Goal: Check status: Check status

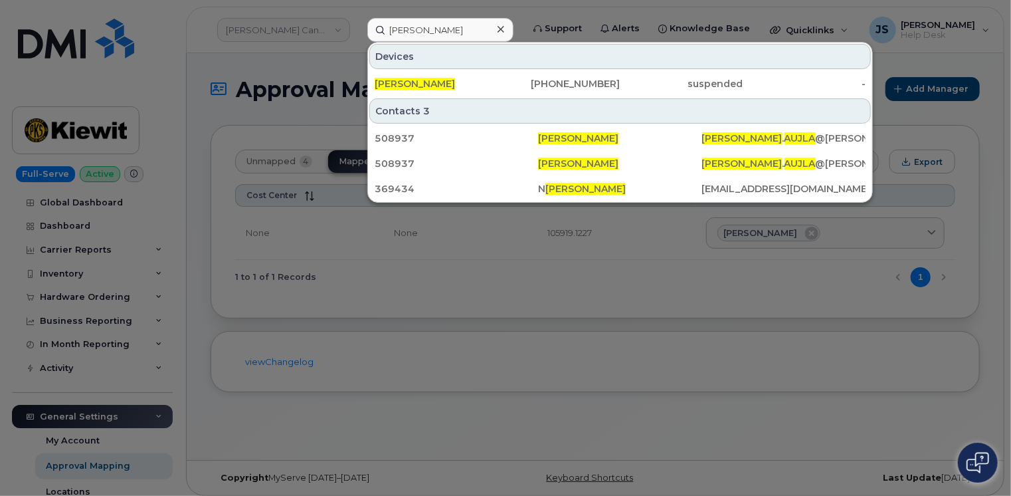
scroll to position [66, 0]
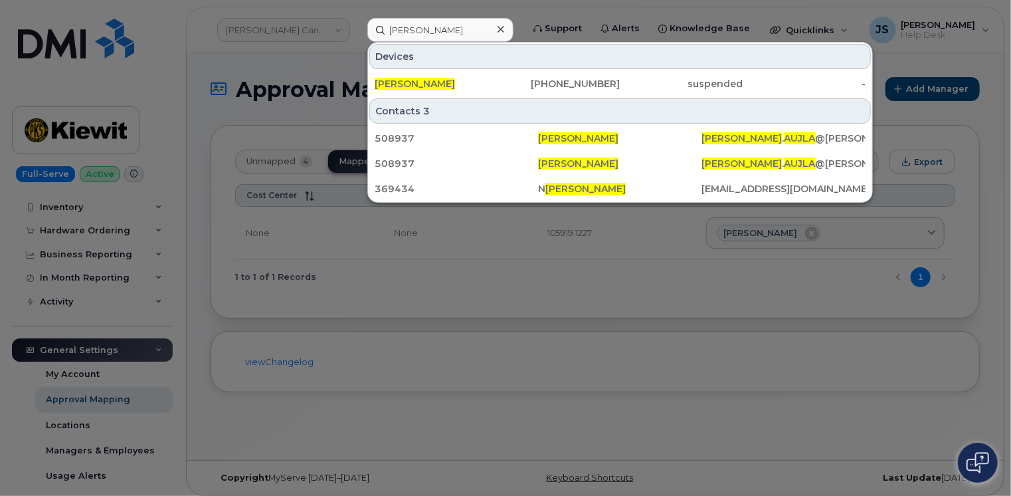
click at [457, 27] on input "[PERSON_NAME]" at bounding box center [440, 30] width 146 height 24
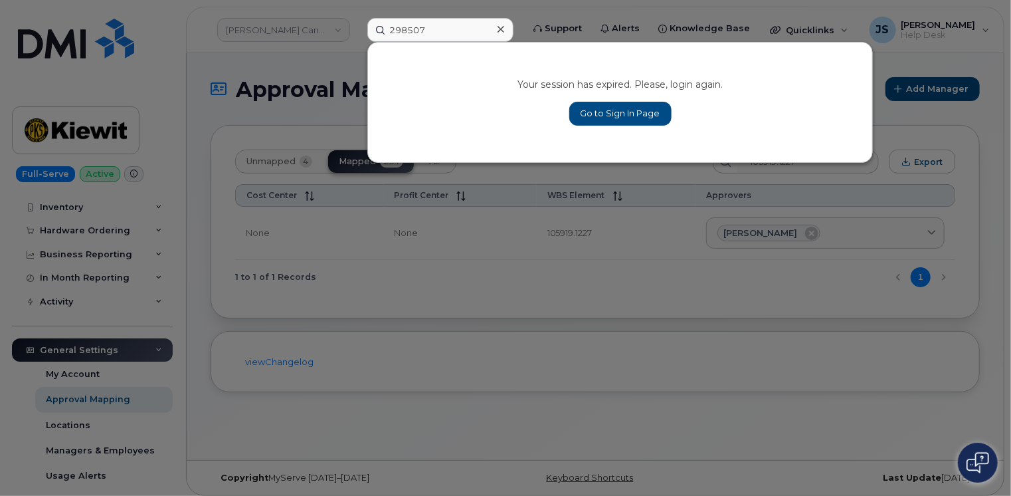
type input "298507"
click at [617, 108] on link "Go to Sign In Page" at bounding box center [620, 114] width 102 height 24
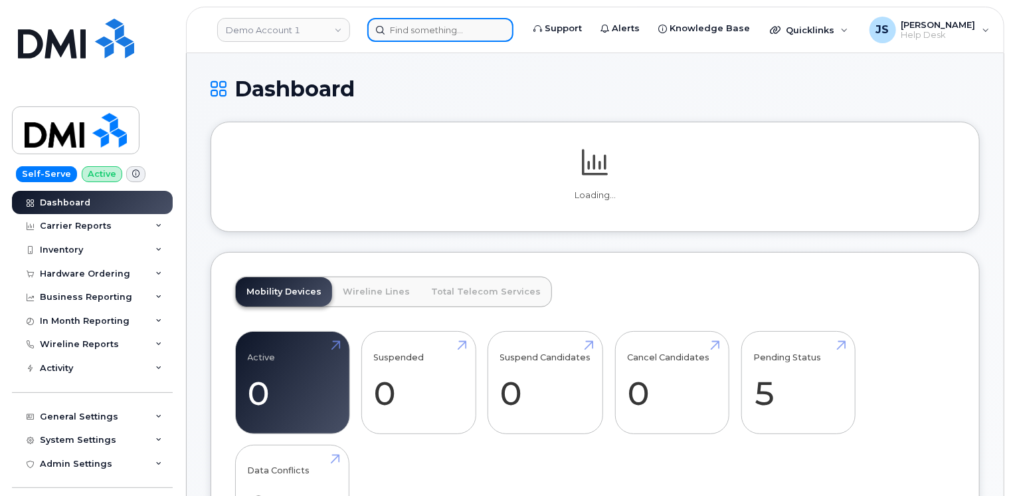
click at [412, 31] on input at bounding box center [440, 30] width 146 height 24
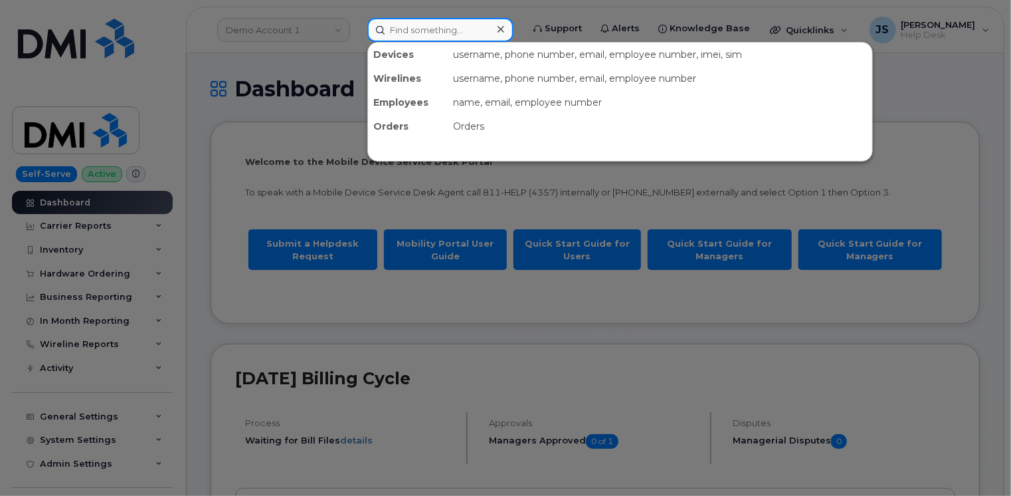
paste input "298507"
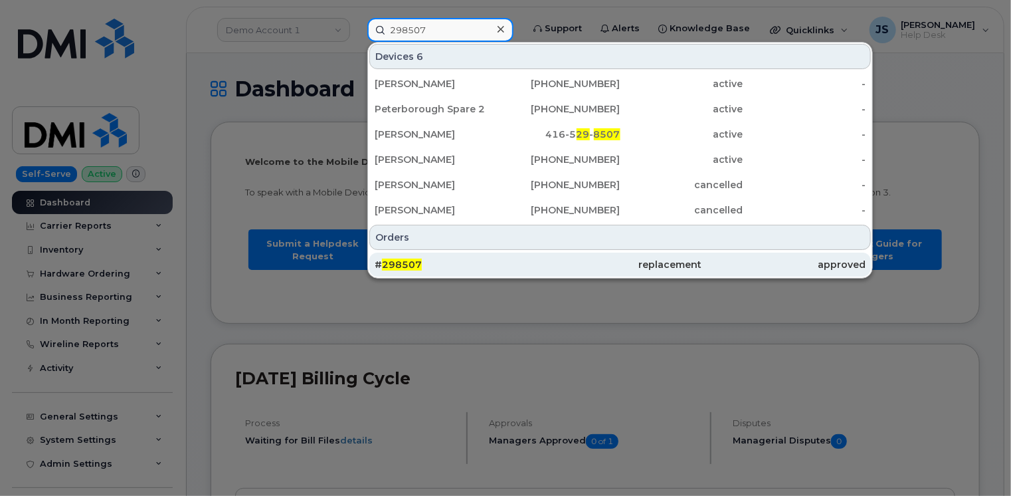
type input "298507"
click at [423, 264] on div "# 298507" at bounding box center [456, 264] width 163 height 13
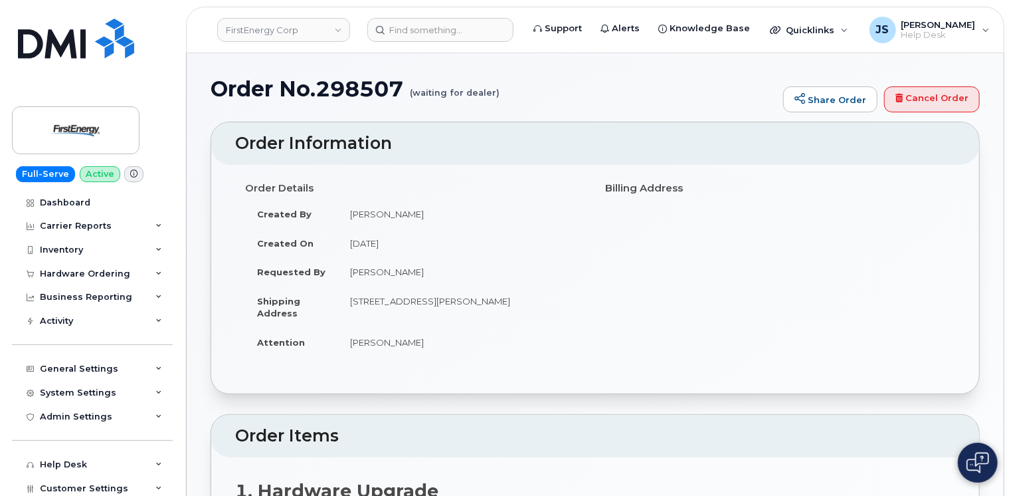
click at [213, 230] on div "Order Details Created By Lanette Aparicio Created On August 19, 2025 Requested …" at bounding box center [595, 279] width 768 height 229
click at [375, 86] on h1 "Order No.298507 (waiting for dealer)" at bounding box center [494, 88] width 566 height 23
copy h1 "298507"
